Goal: Task Accomplishment & Management: Use online tool/utility

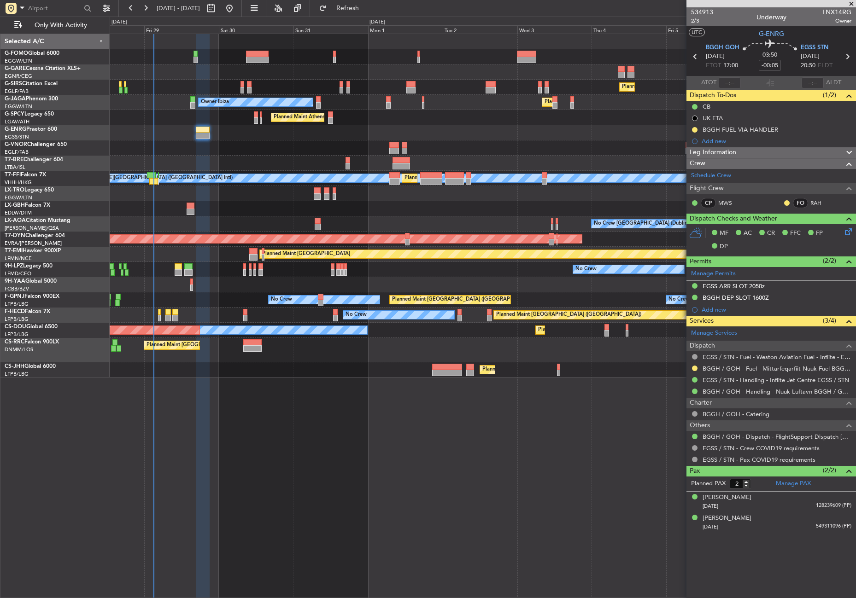
click at [334, 141] on div at bounding box center [483, 148] width 746 height 15
click at [354, 6] on button "Refresh" at bounding box center [342, 8] width 55 height 15
click at [270, 147] on div at bounding box center [483, 148] width 746 height 15
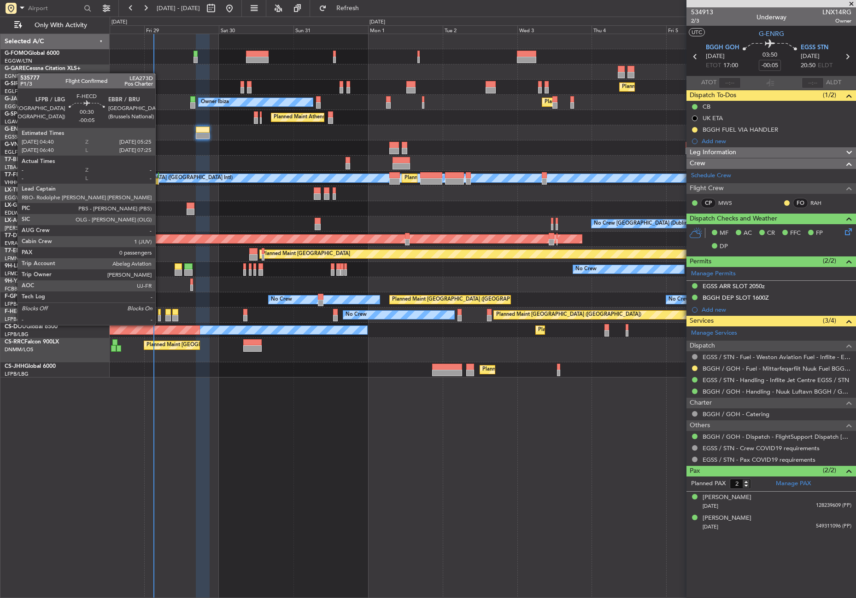
click at [159, 317] on div at bounding box center [159, 318] width 3 height 6
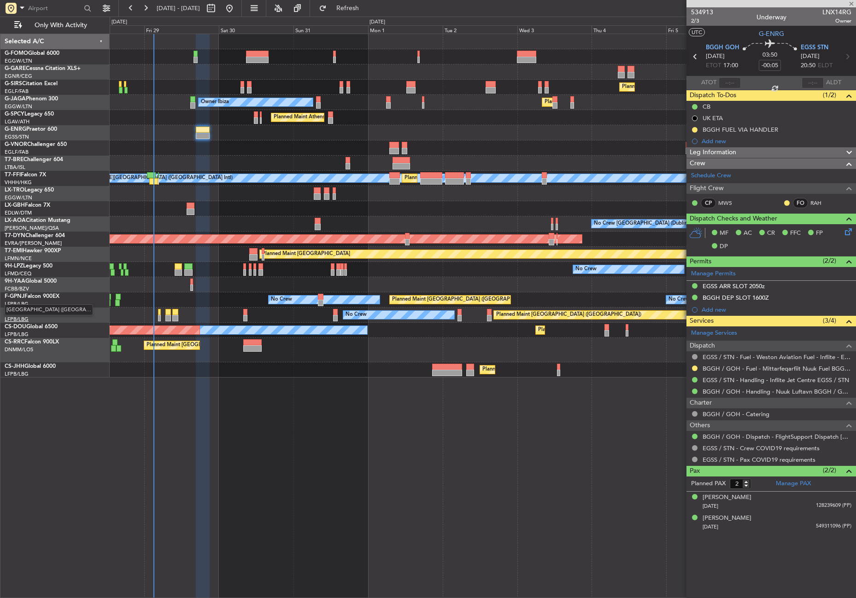
type input "0"
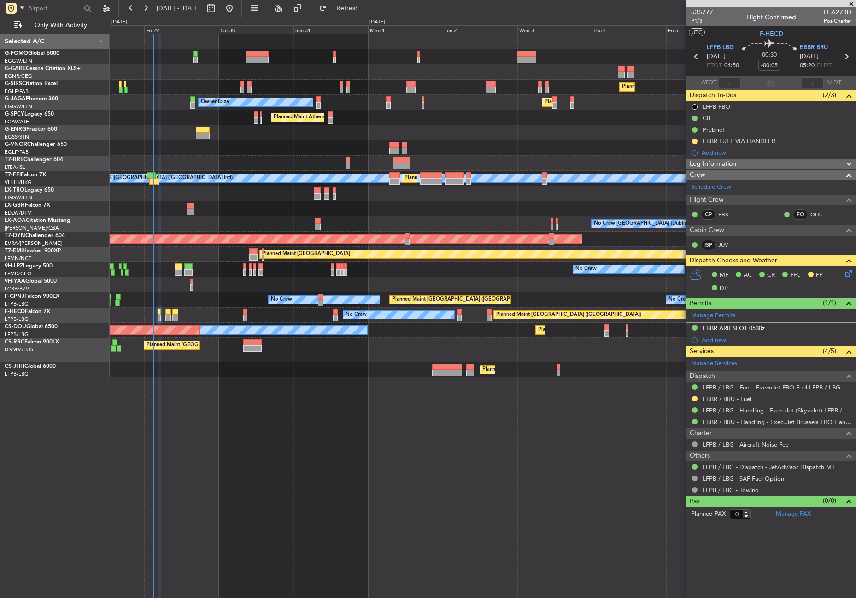
click at [850, 274] on icon at bounding box center [846, 272] width 7 height 7
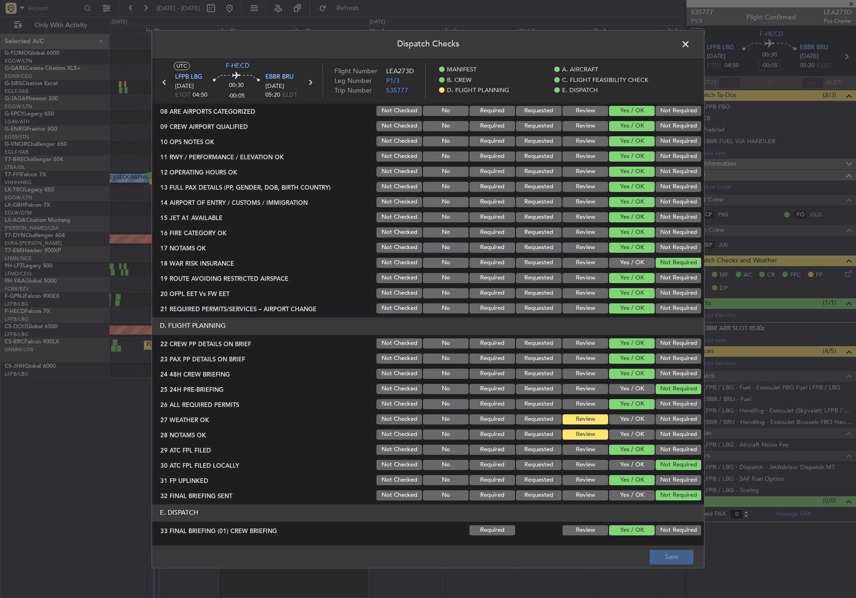
scroll to position [397, 0]
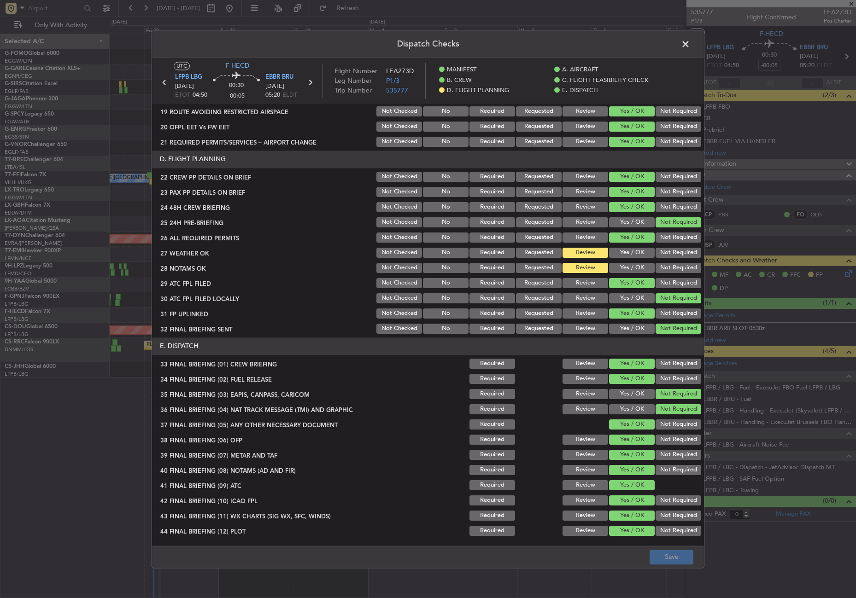
click at [629, 252] on button "Yes / OK" at bounding box center [632, 253] width 46 height 10
click at [627, 268] on button "Yes / OK" at bounding box center [632, 268] width 46 height 10
click at [658, 553] on button "Save" at bounding box center [672, 557] width 44 height 15
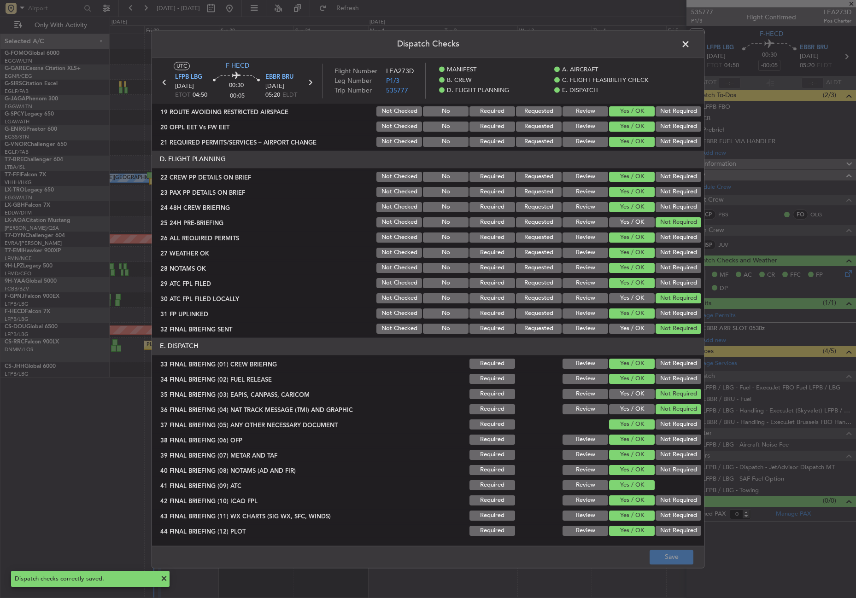
click at [690, 45] on span at bounding box center [690, 46] width 0 height 18
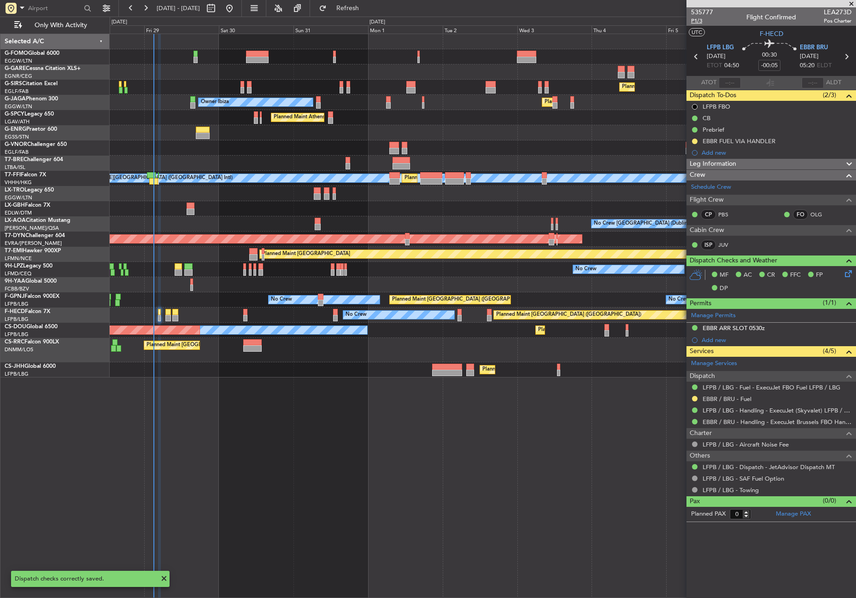
click at [700, 22] on span "P1/3" at bounding box center [702, 21] width 22 height 8
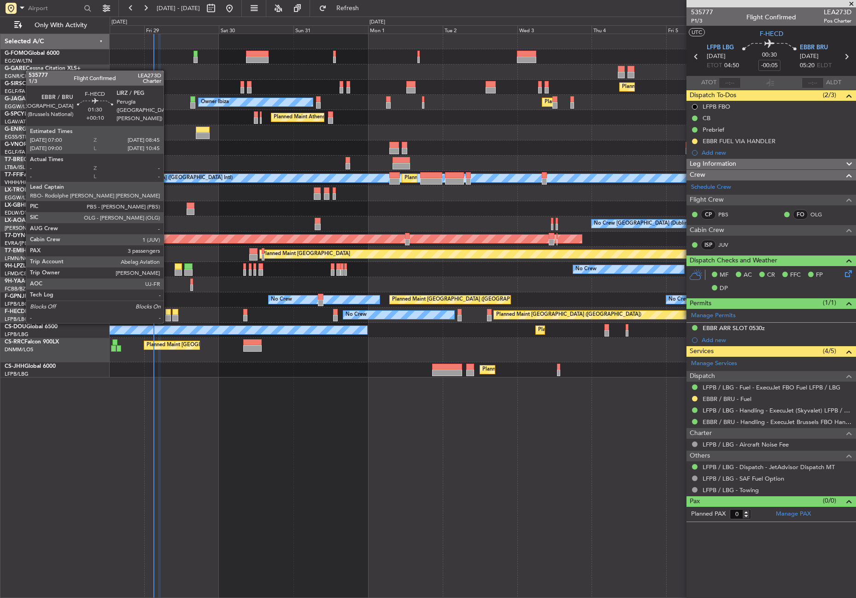
click at [168, 314] on div at bounding box center [168, 312] width 6 height 6
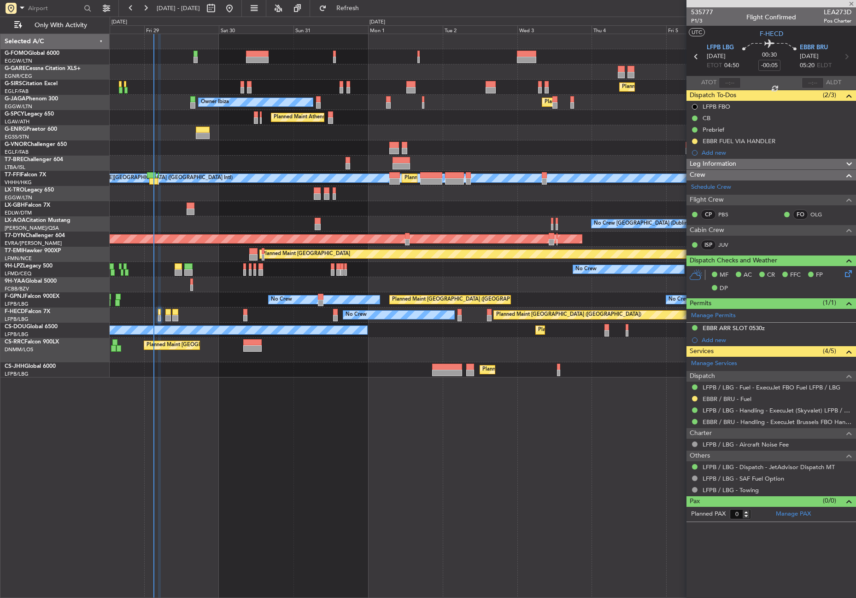
type input "+00:10"
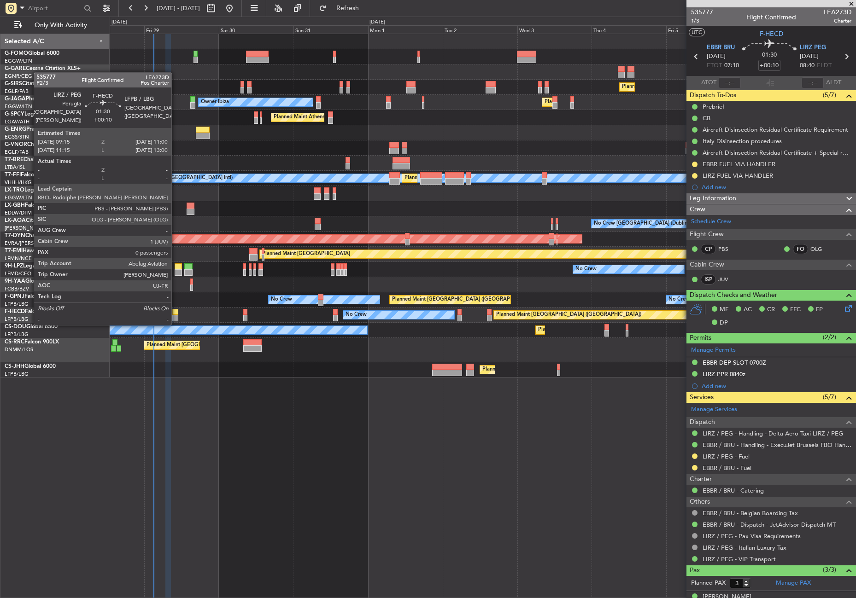
click at [176, 315] on div at bounding box center [175, 318] width 6 height 6
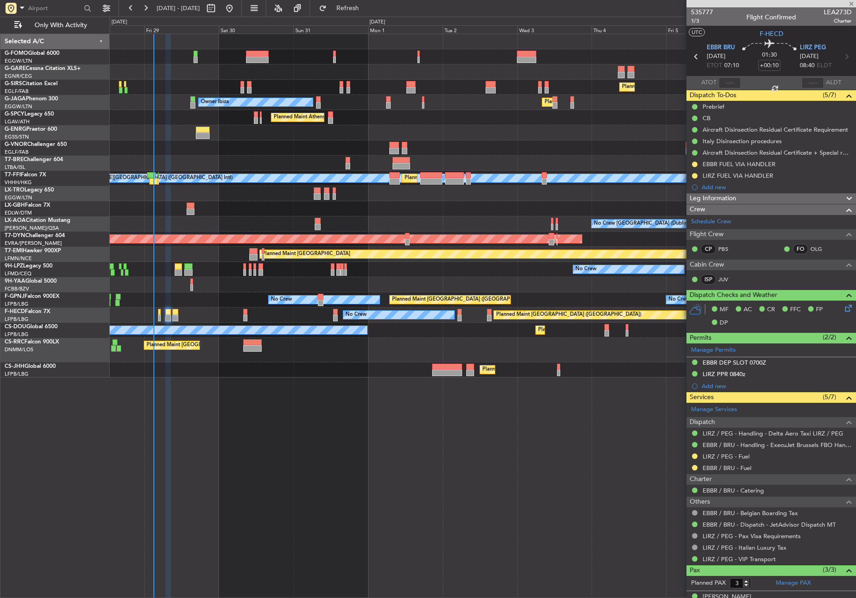
type input "0"
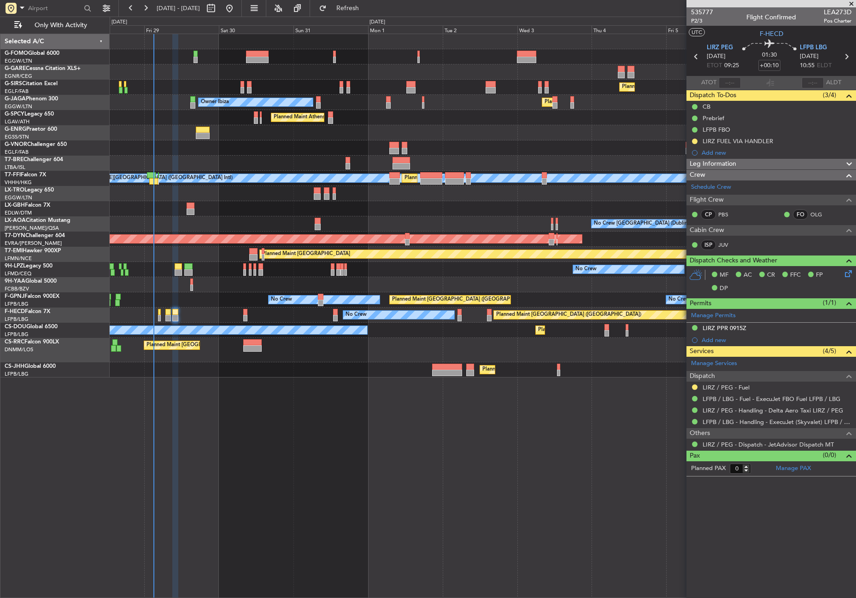
click at [204, 372] on div "Planned Maint [GEOGRAPHIC_DATA] ([GEOGRAPHIC_DATA]) Planned Maint [GEOGRAPHIC_D…" at bounding box center [483, 370] width 746 height 15
click at [245, 446] on div "Planned Maint [GEOGRAPHIC_DATA] ([GEOGRAPHIC_DATA]) Owner Ibiza Planned Maint […" at bounding box center [483, 316] width 746 height 565
